Goal: Task Accomplishment & Management: Use online tool/utility

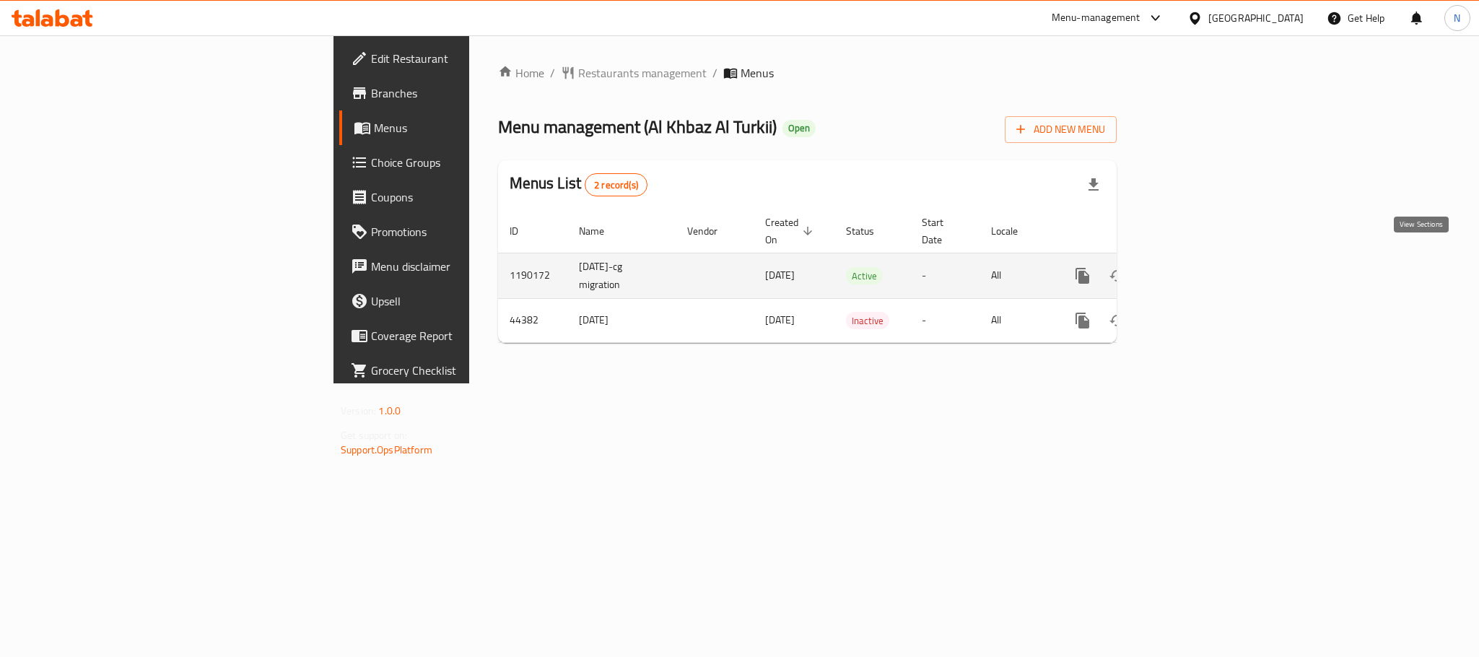
click at [1195, 267] on icon "enhanced table" at bounding box center [1186, 275] width 17 height 17
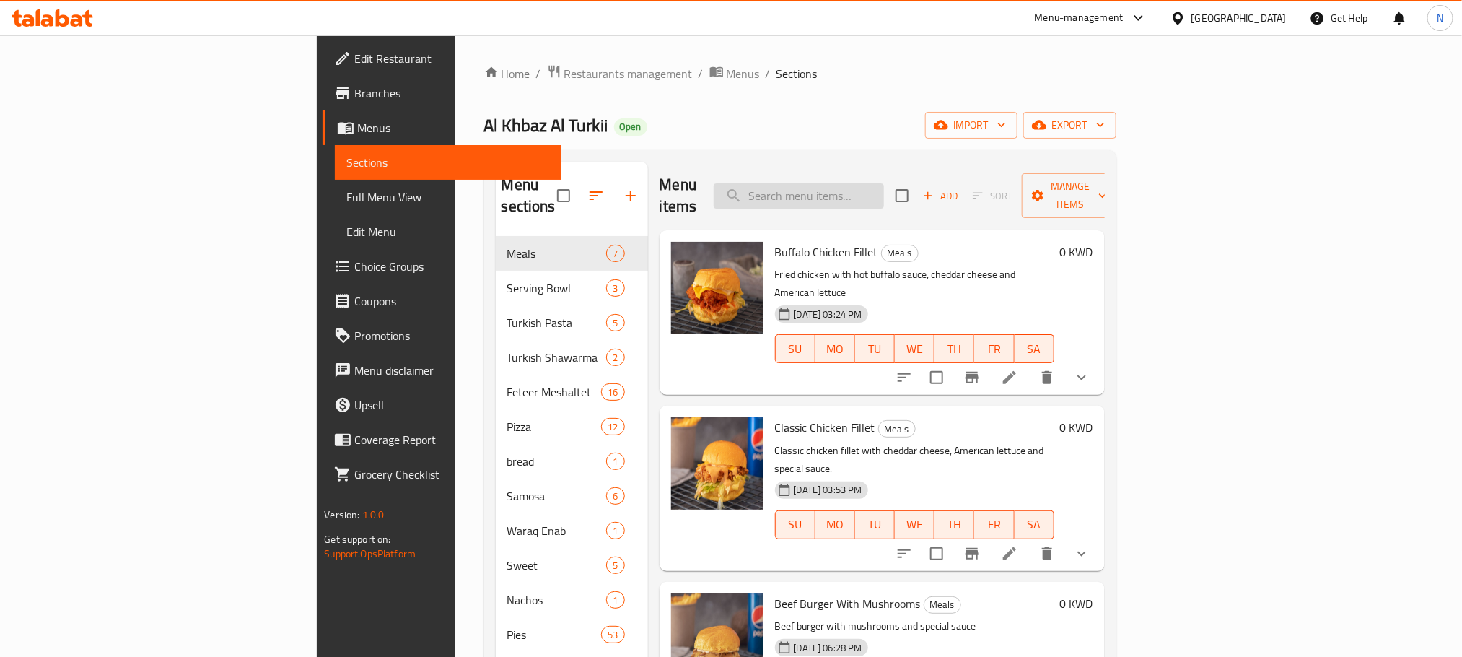
click at [884, 197] on input "search" at bounding box center [799, 195] width 170 height 25
paste input "Serving Bowl"
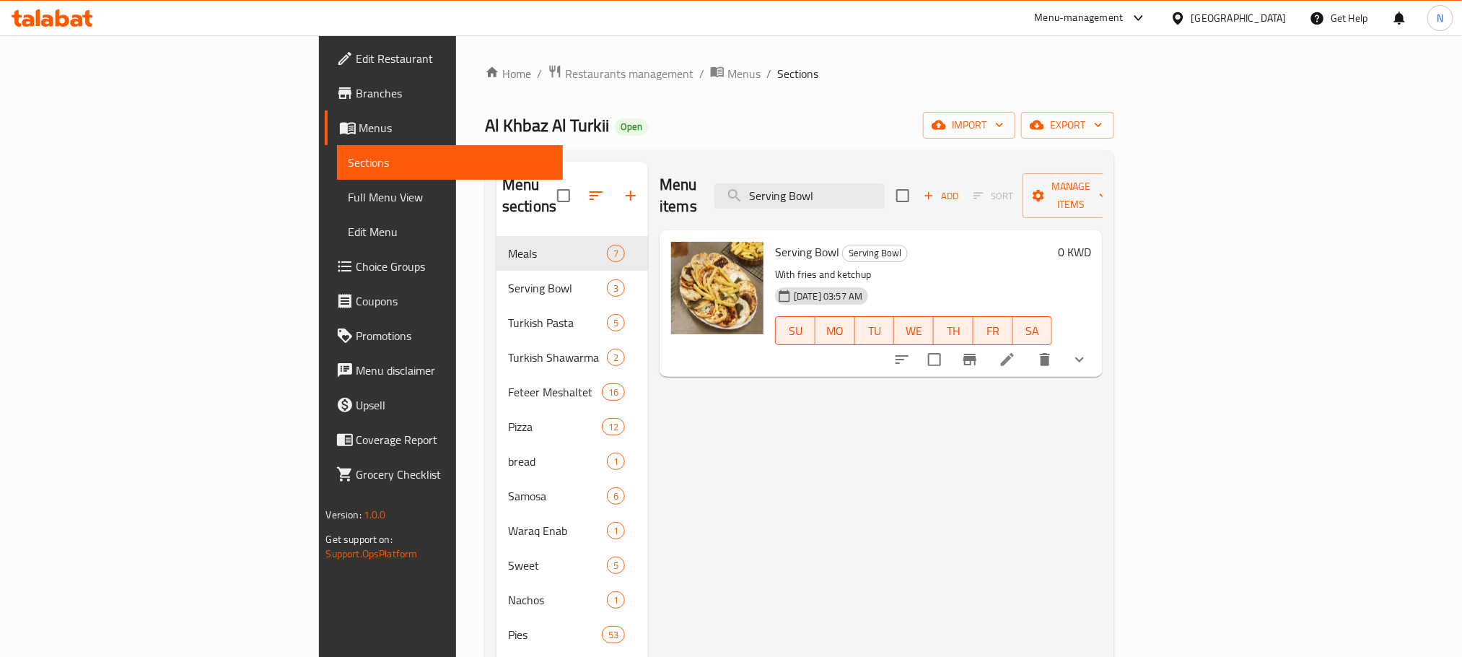
type input "Serving Bowl"
click at [1014, 353] on icon at bounding box center [1007, 359] width 13 height 13
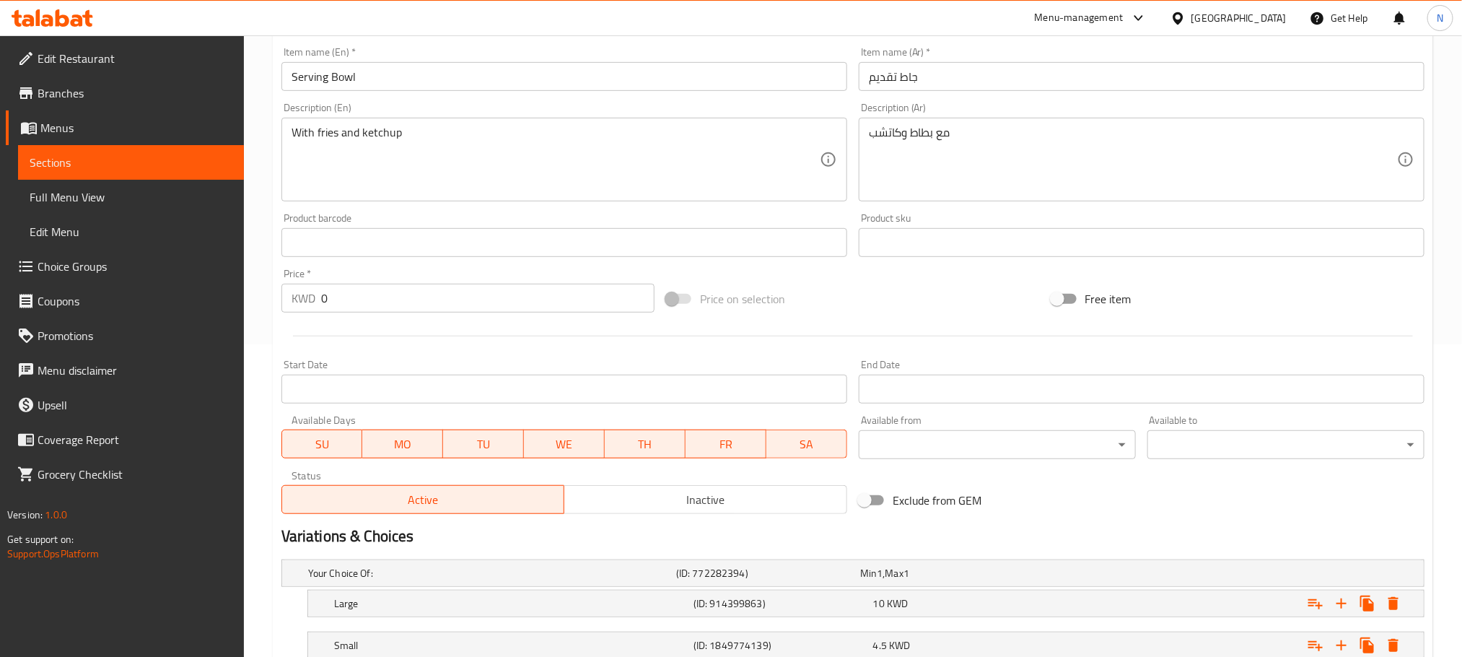
scroll to position [460, 0]
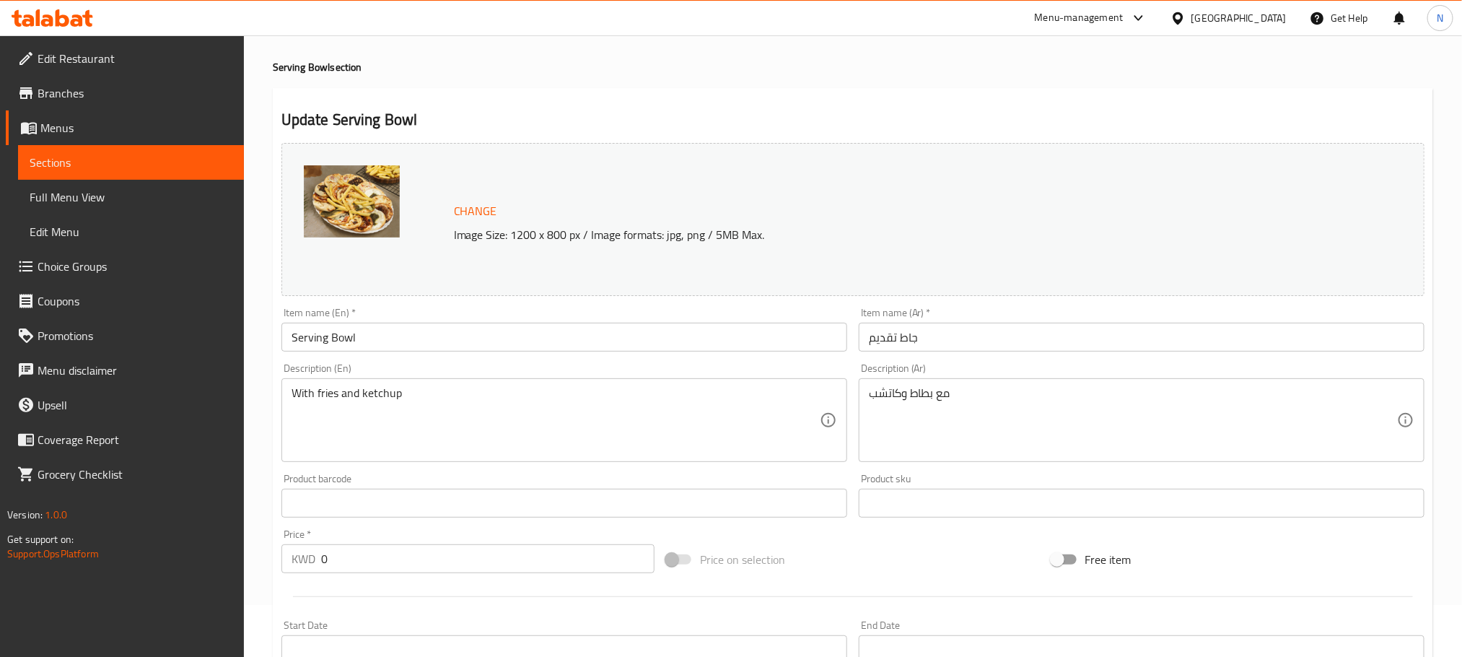
scroll to position [460, 0]
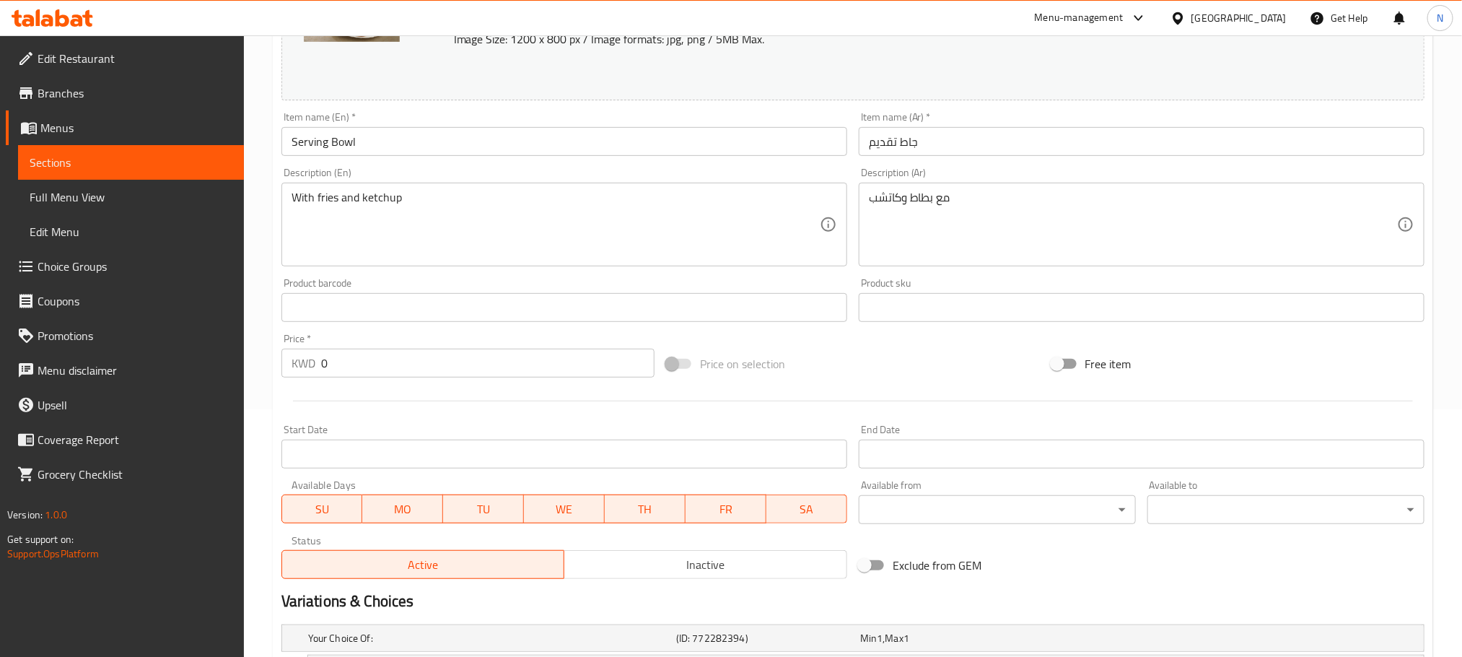
scroll to position [460, 0]
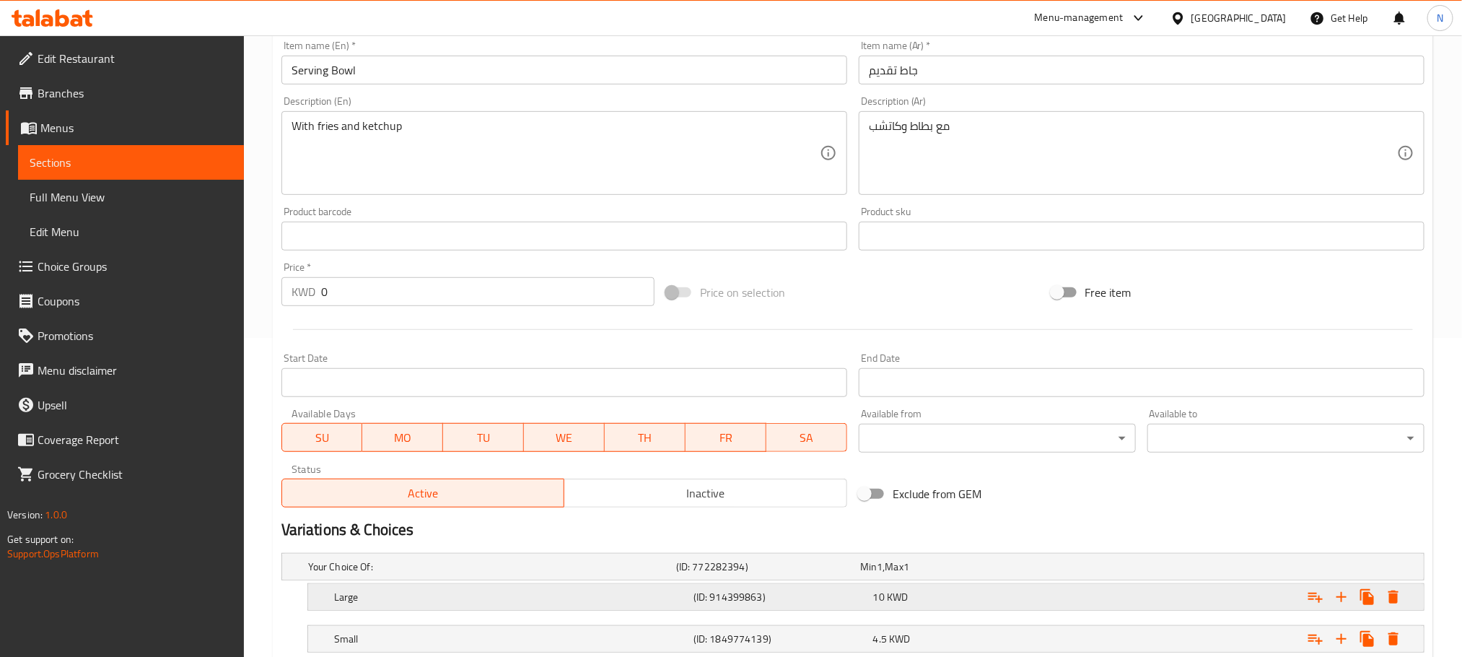
scroll to position [460, 0]
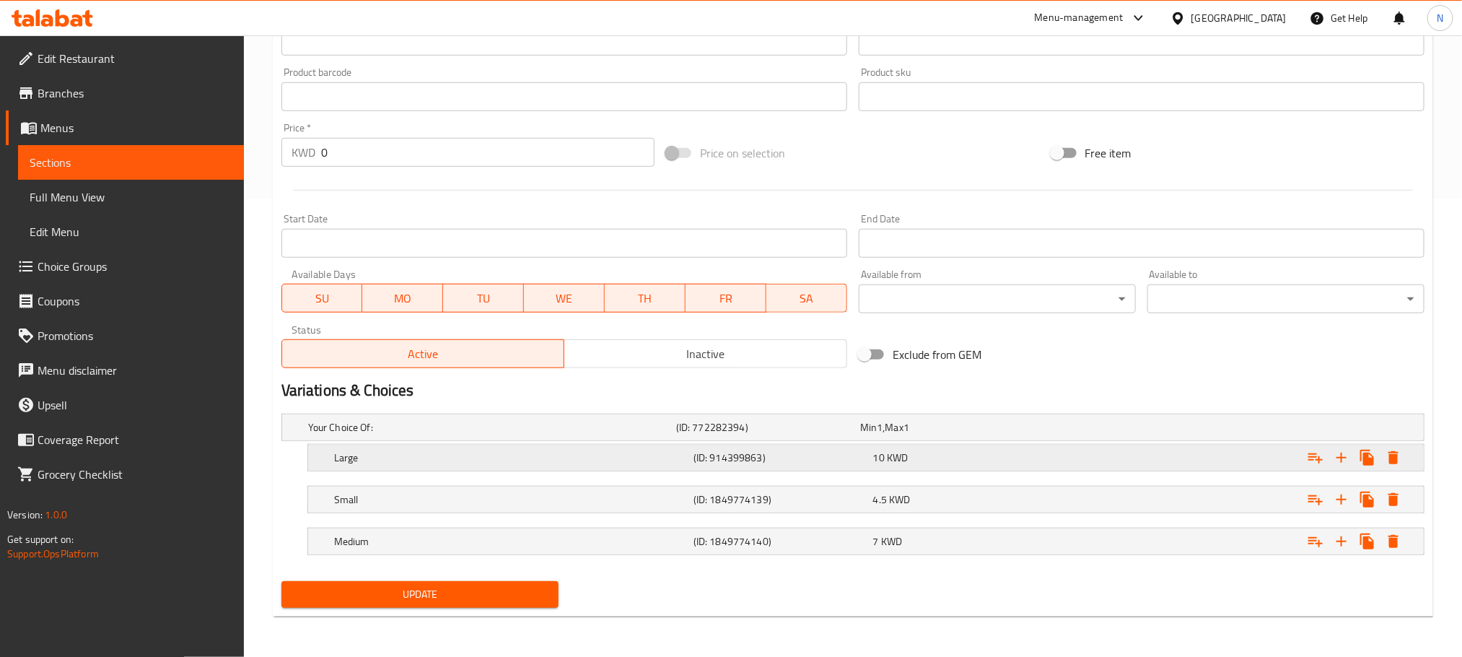
click at [603, 435] on h5 "Large" at bounding box center [489, 427] width 362 height 14
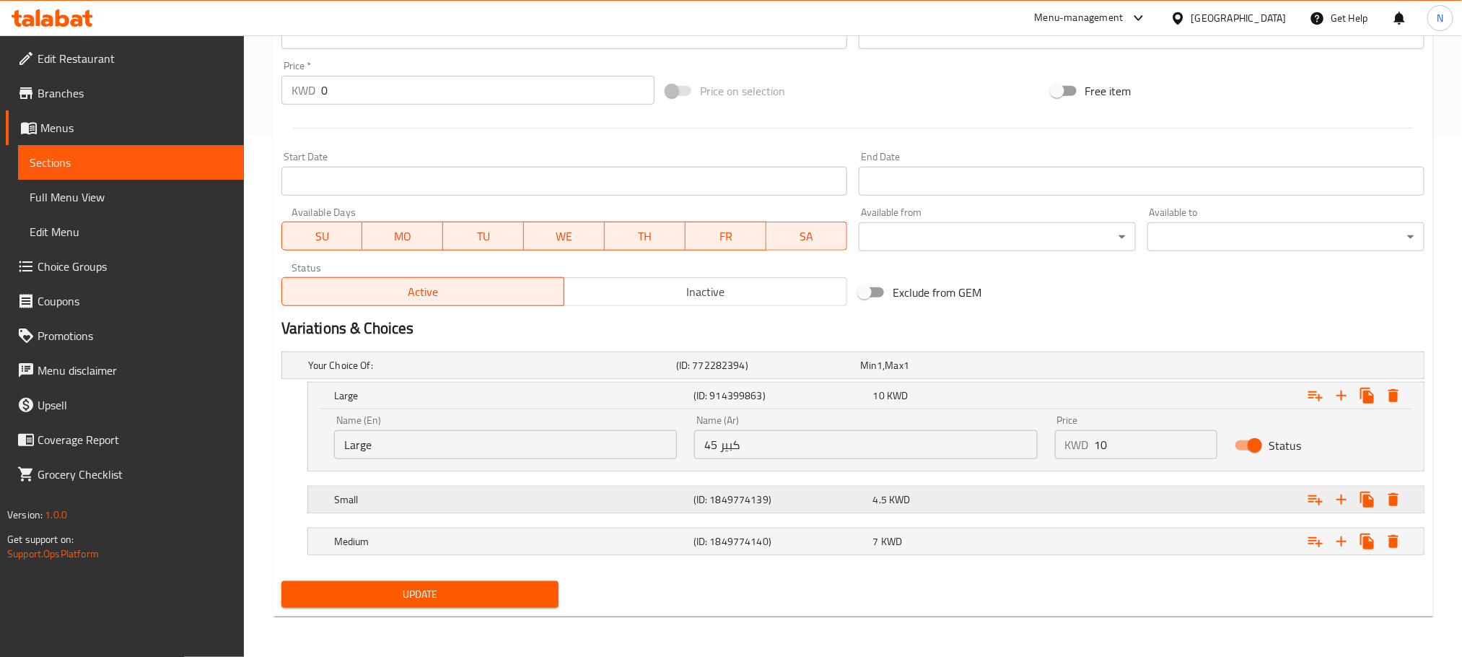
click at [628, 372] on h5 "Small" at bounding box center [489, 365] width 362 height 14
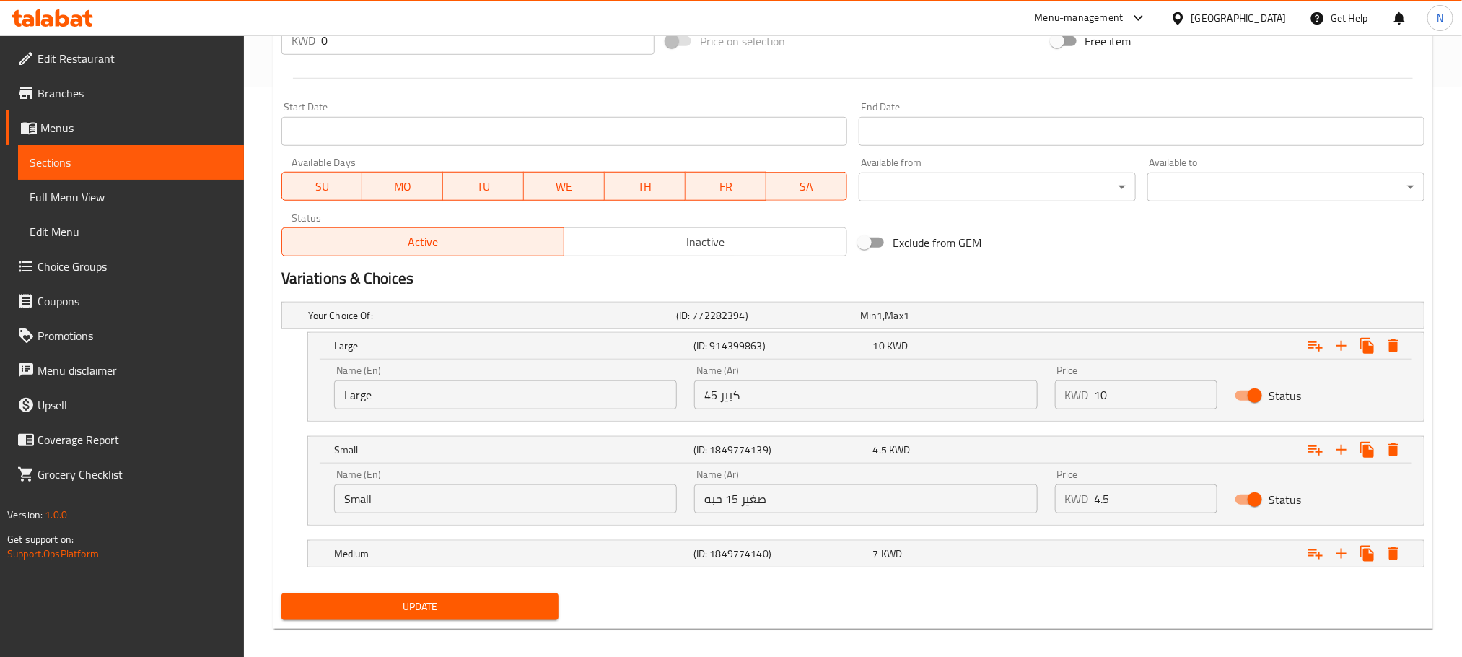
scroll to position [585, 0]
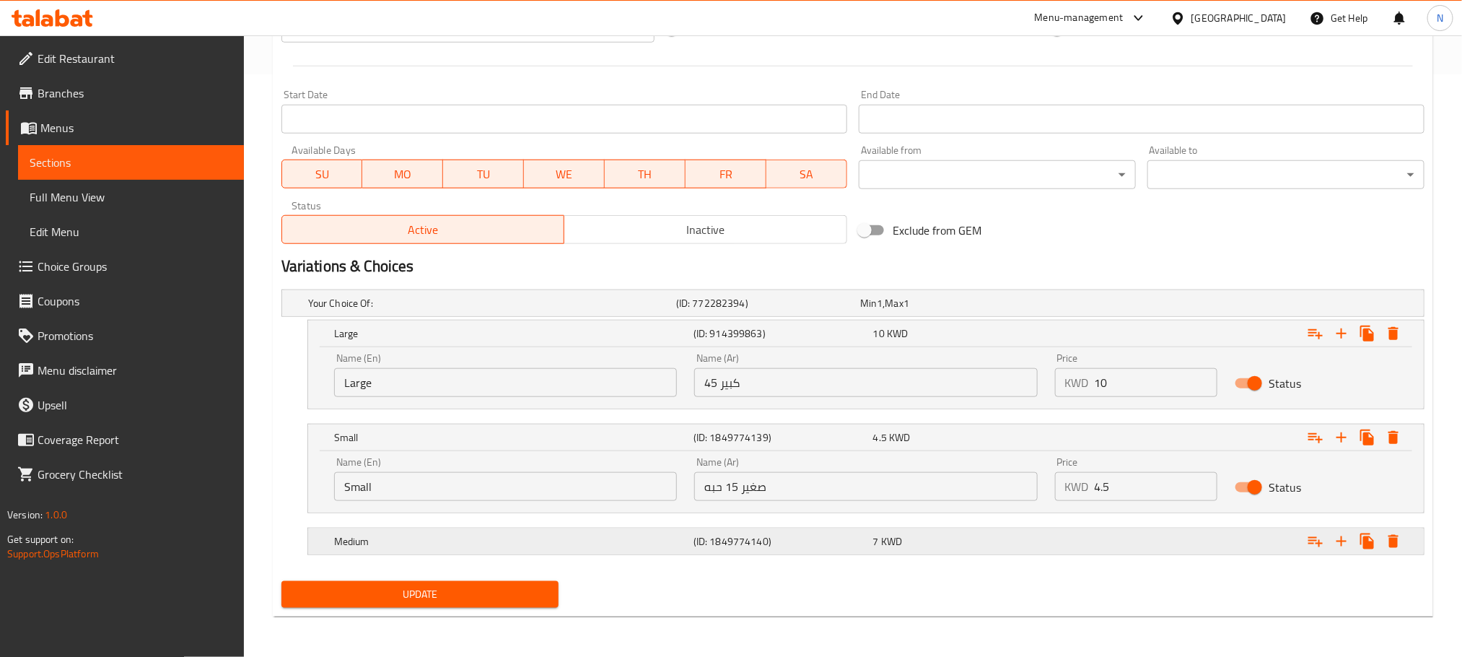
click at [637, 313] on div "Medium" at bounding box center [489, 303] width 368 height 20
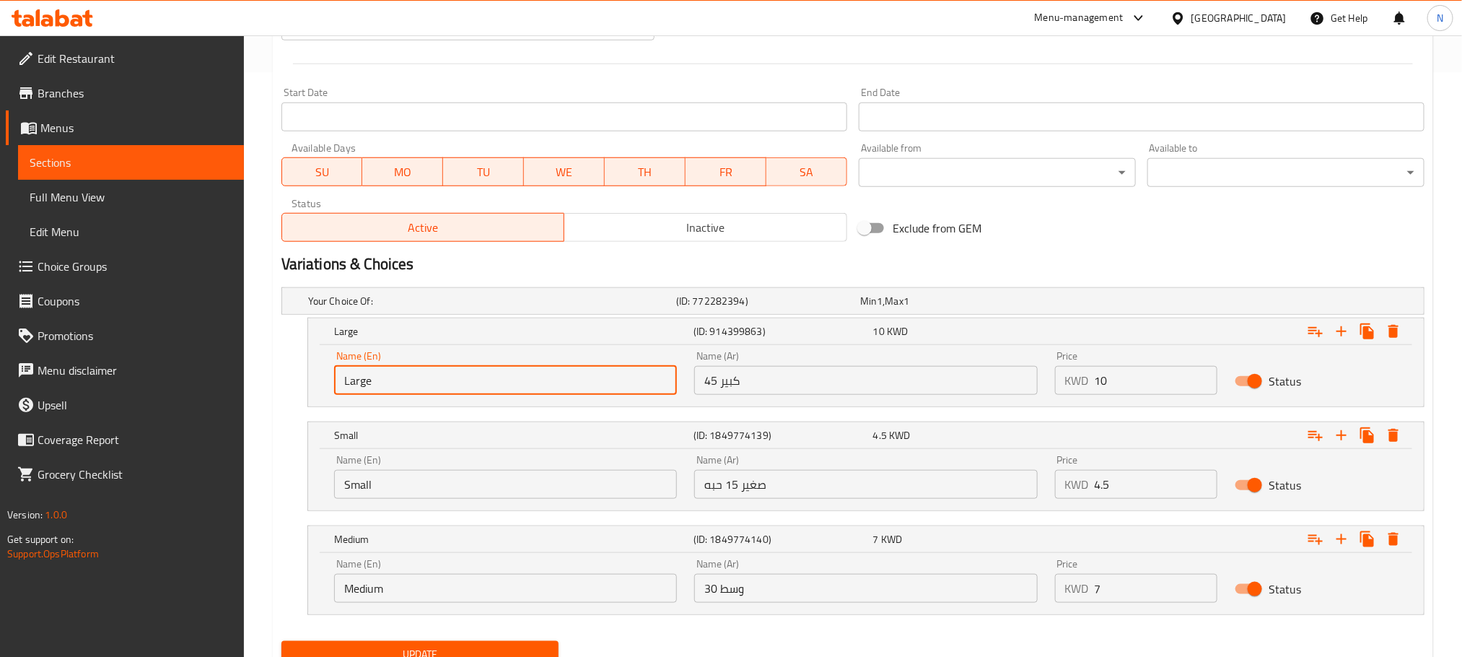
click at [437, 380] on input "Large" at bounding box center [505, 380] width 343 height 29
type input "Large 45"
click at [447, 487] on input "Small" at bounding box center [505, 484] width 343 height 29
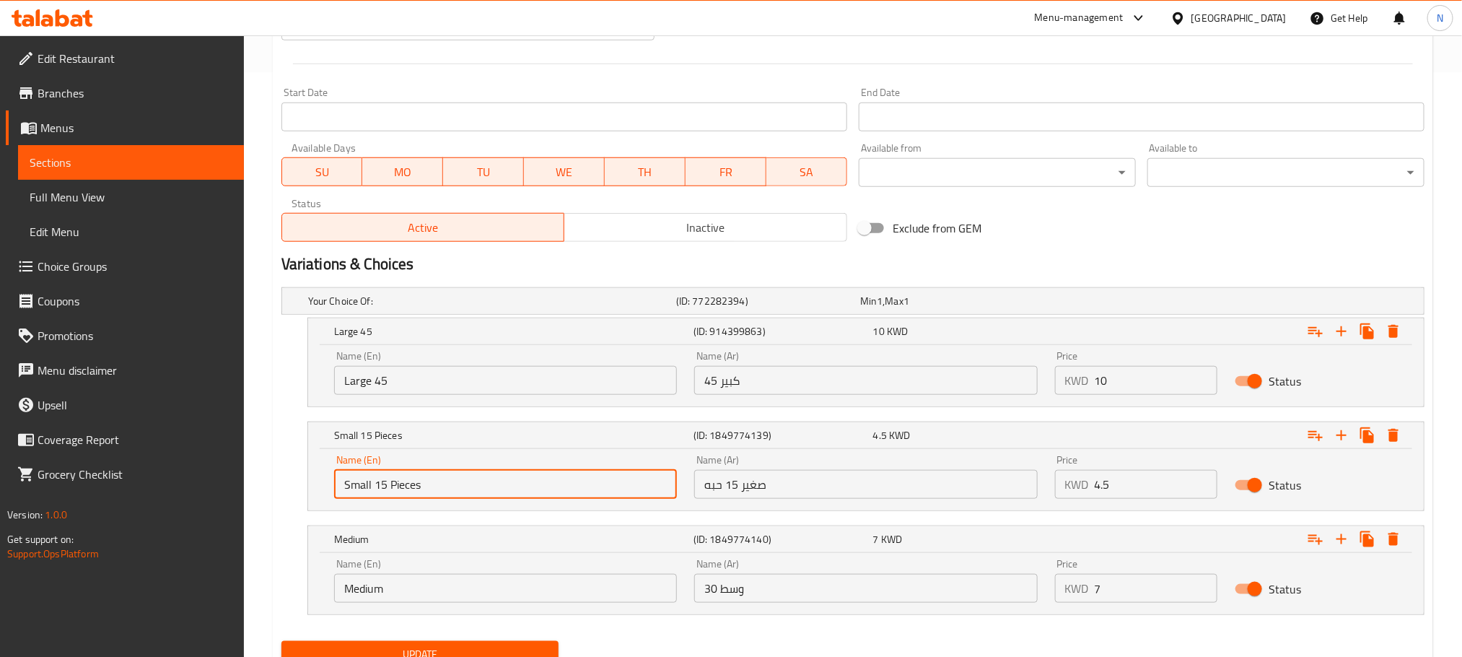
type input "Small 15 Pieces"
click at [720, 492] on input "صغير 15 حبه" at bounding box center [865, 484] width 343 height 29
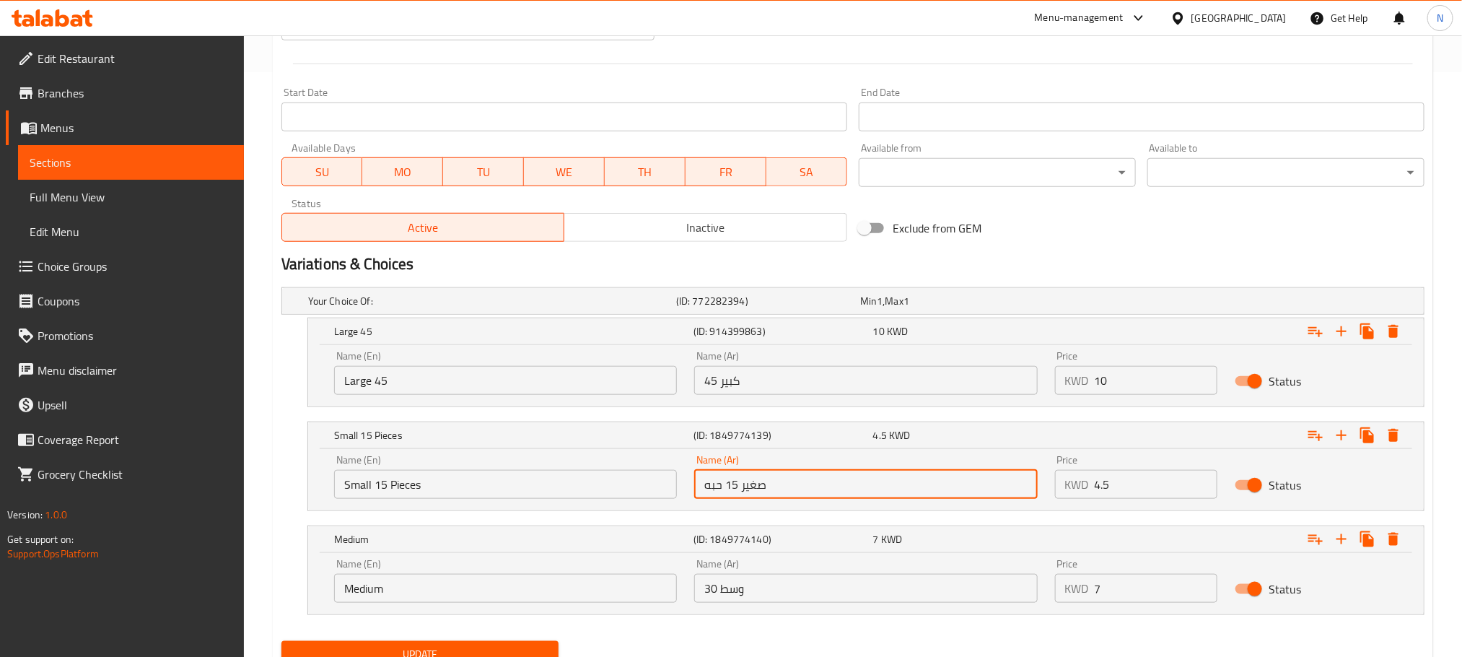
click at [720, 492] on input "صغير 15 حبه" at bounding box center [865, 484] width 343 height 29
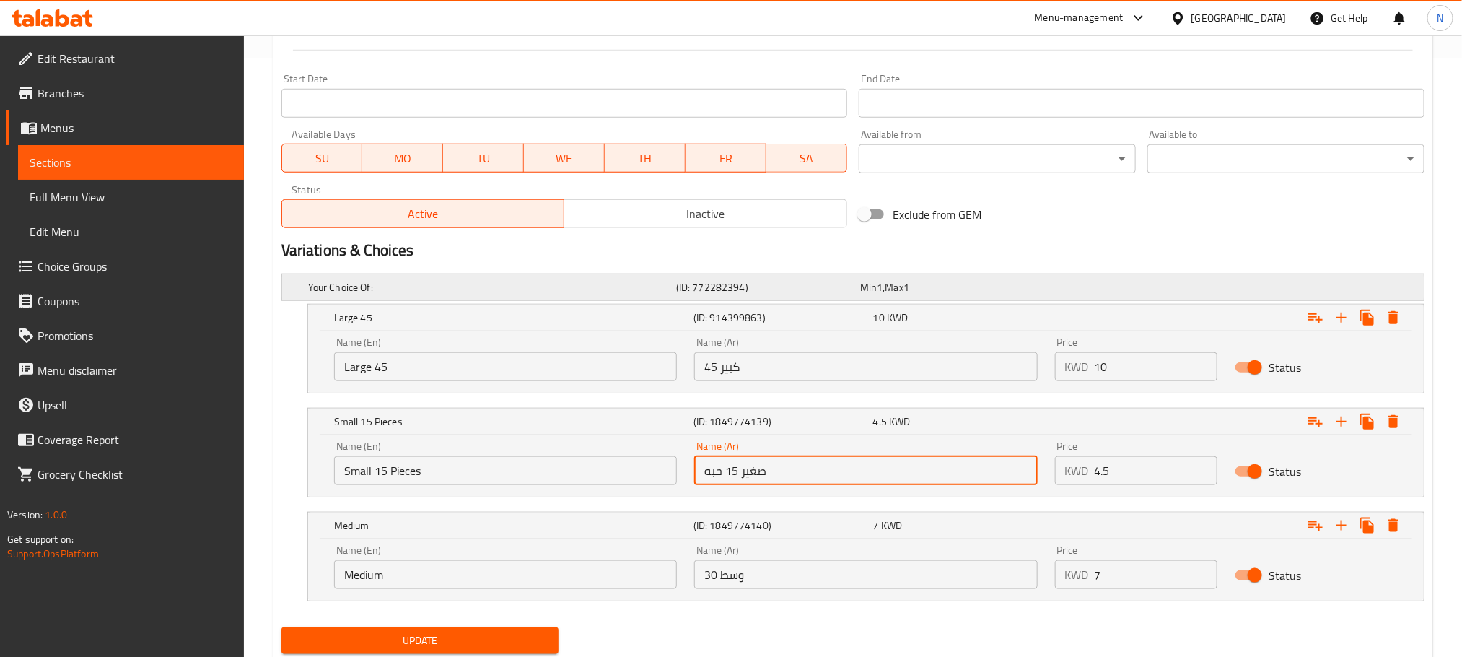
scroll to position [646, 0]
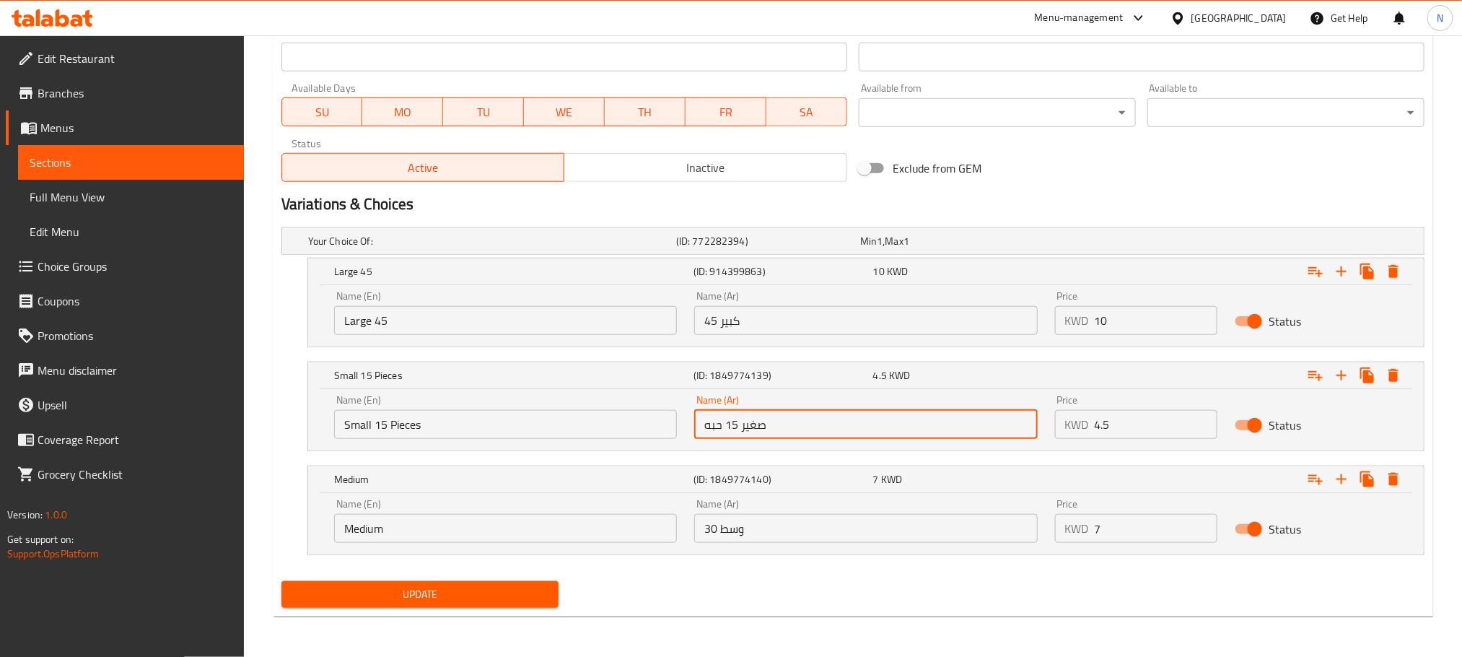
click at [499, 533] on input "Medium" at bounding box center [505, 528] width 343 height 29
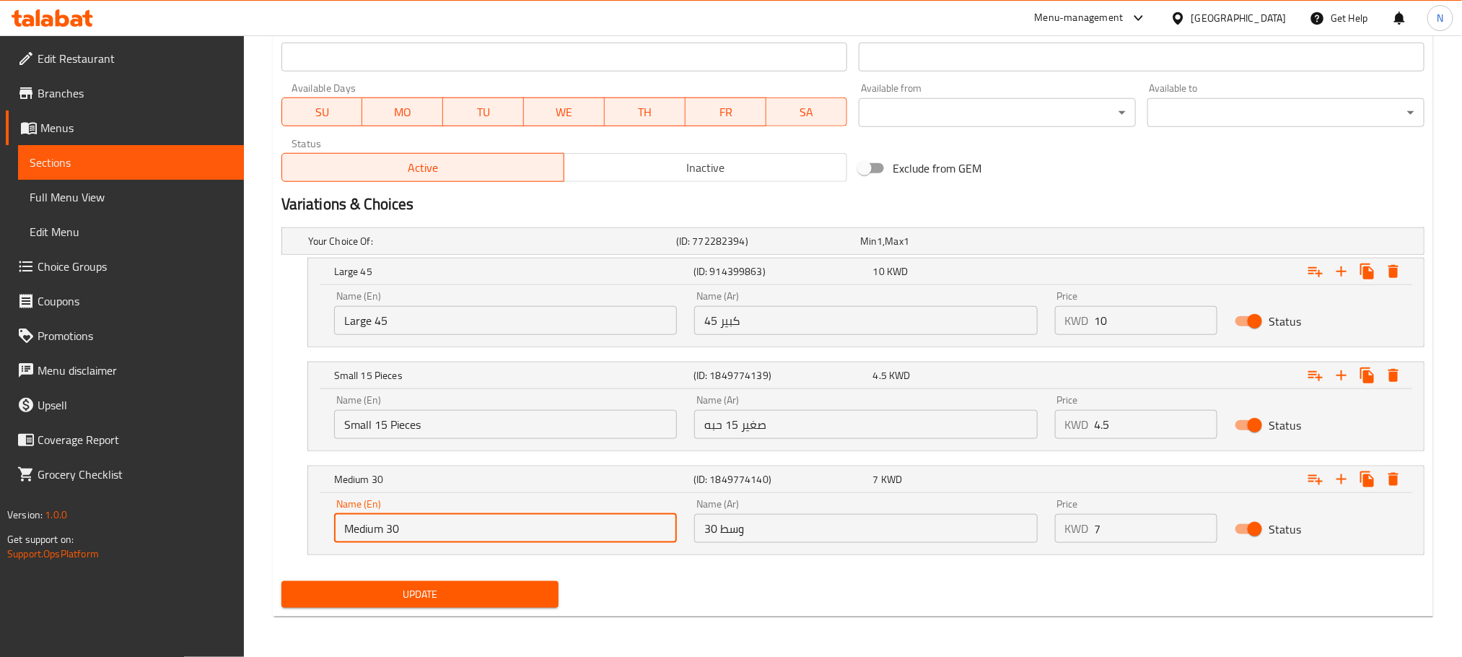
type input "Medium 30"
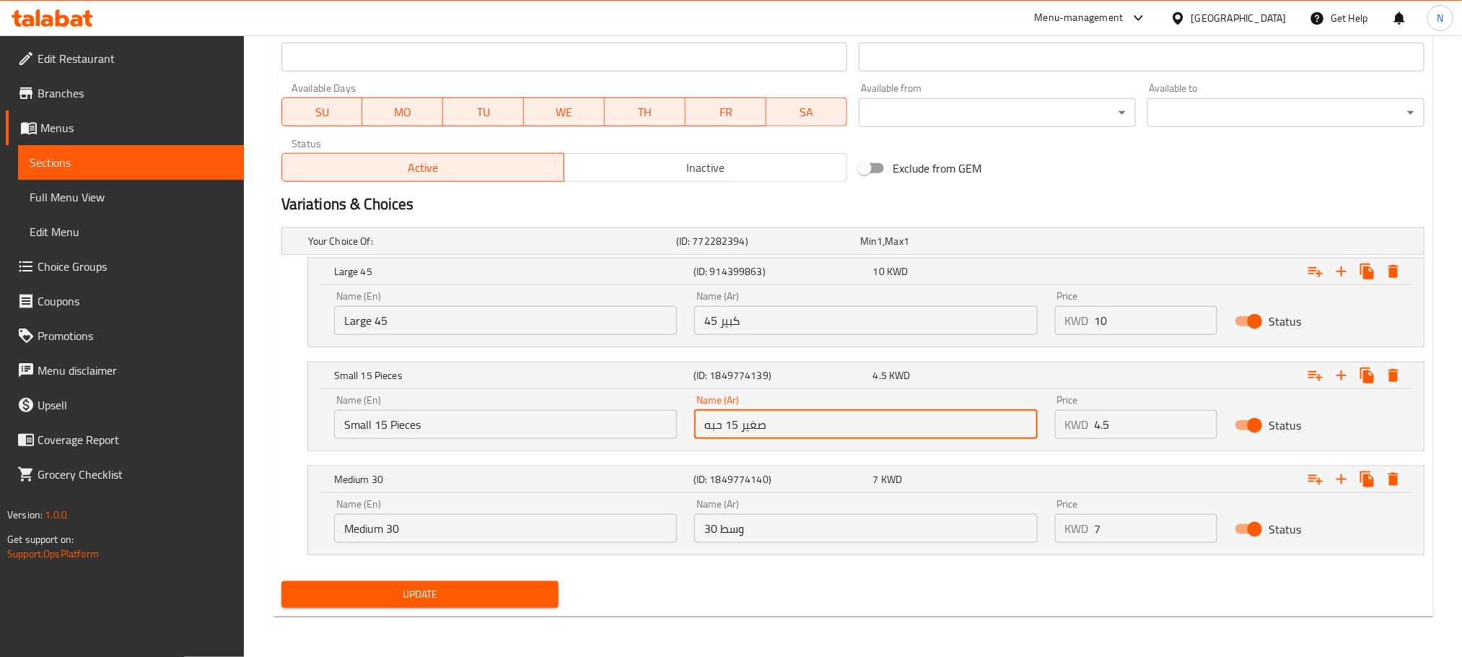
click at [808, 423] on input "صغير 15 حبه" at bounding box center [865, 424] width 343 height 29
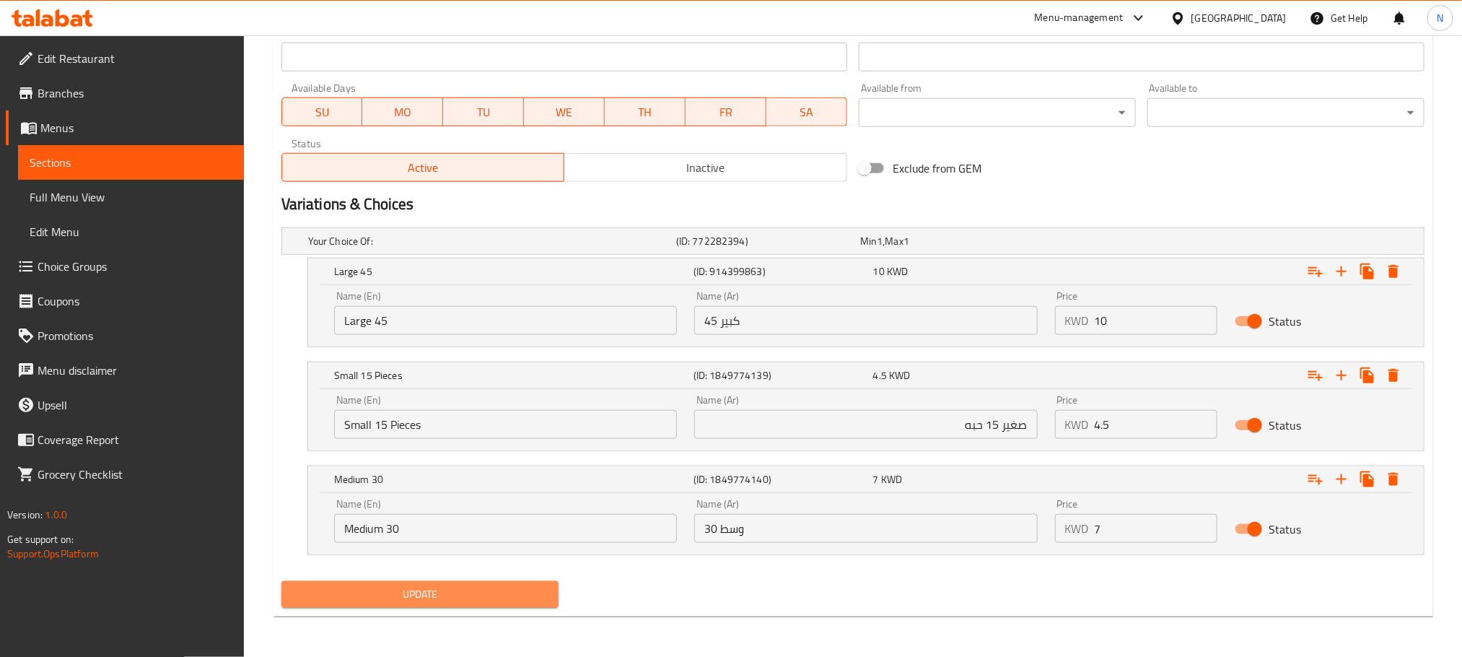
click at [514, 594] on span "Update" at bounding box center [420, 594] width 254 height 18
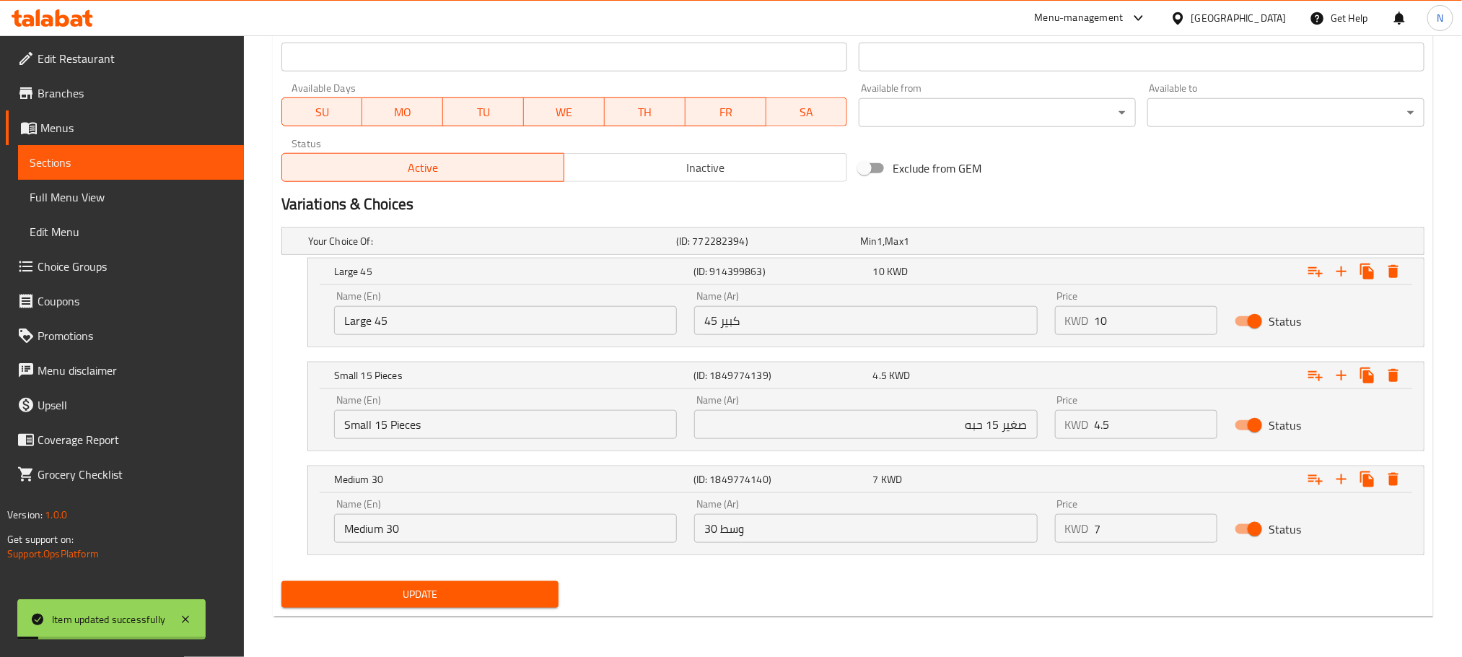
click at [782, 329] on input "كبير 45" at bounding box center [865, 320] width 343 height 29
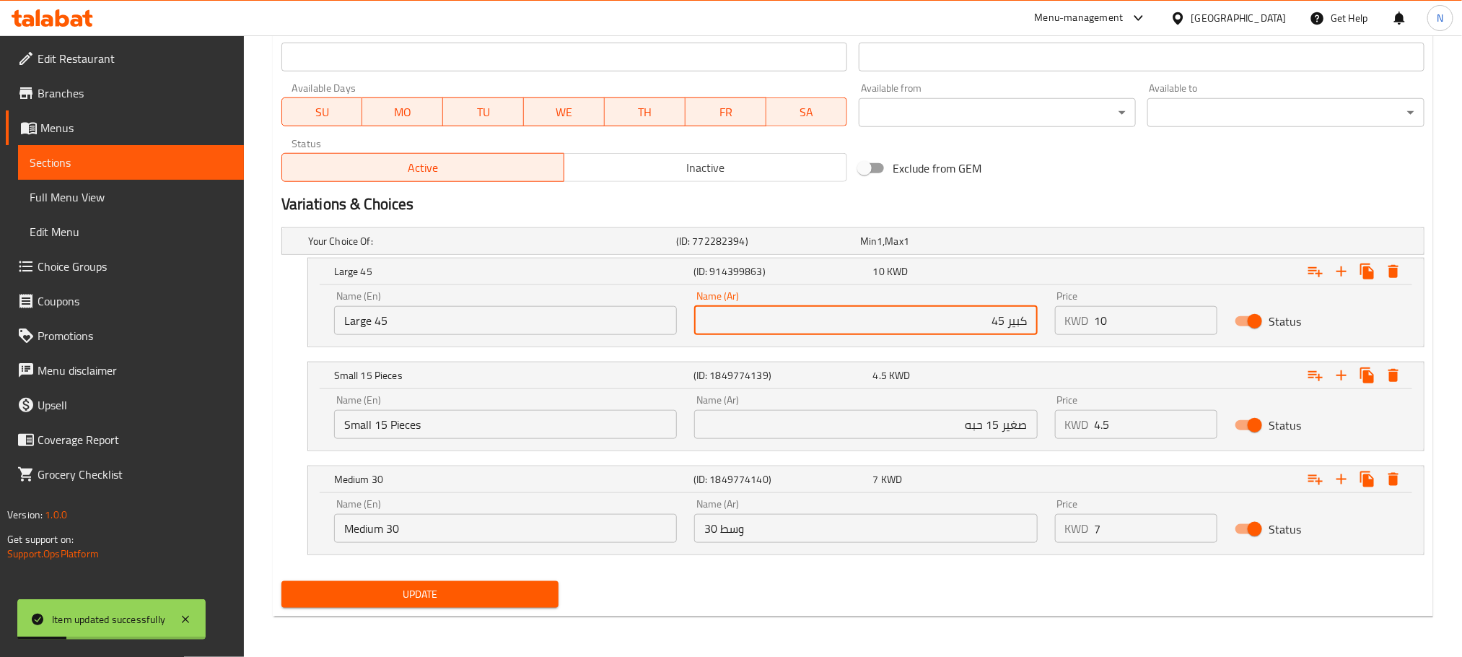
click at [816, 518] on input "وسط 30" at bounding box center [865, 528] width 343 height 29
